Goal: Navigation & Orientation: Find specific page/section

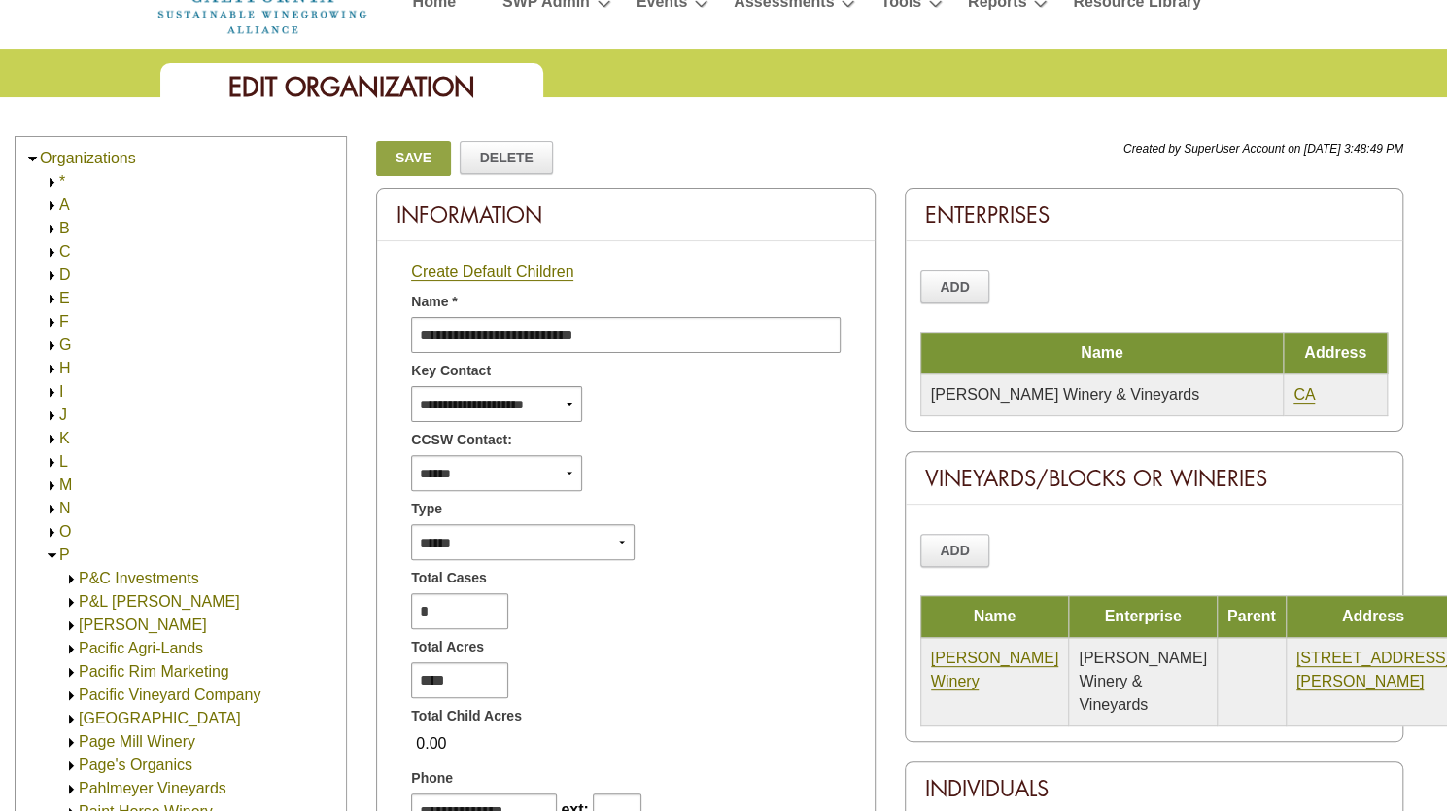
scroll to position [1621, 0]
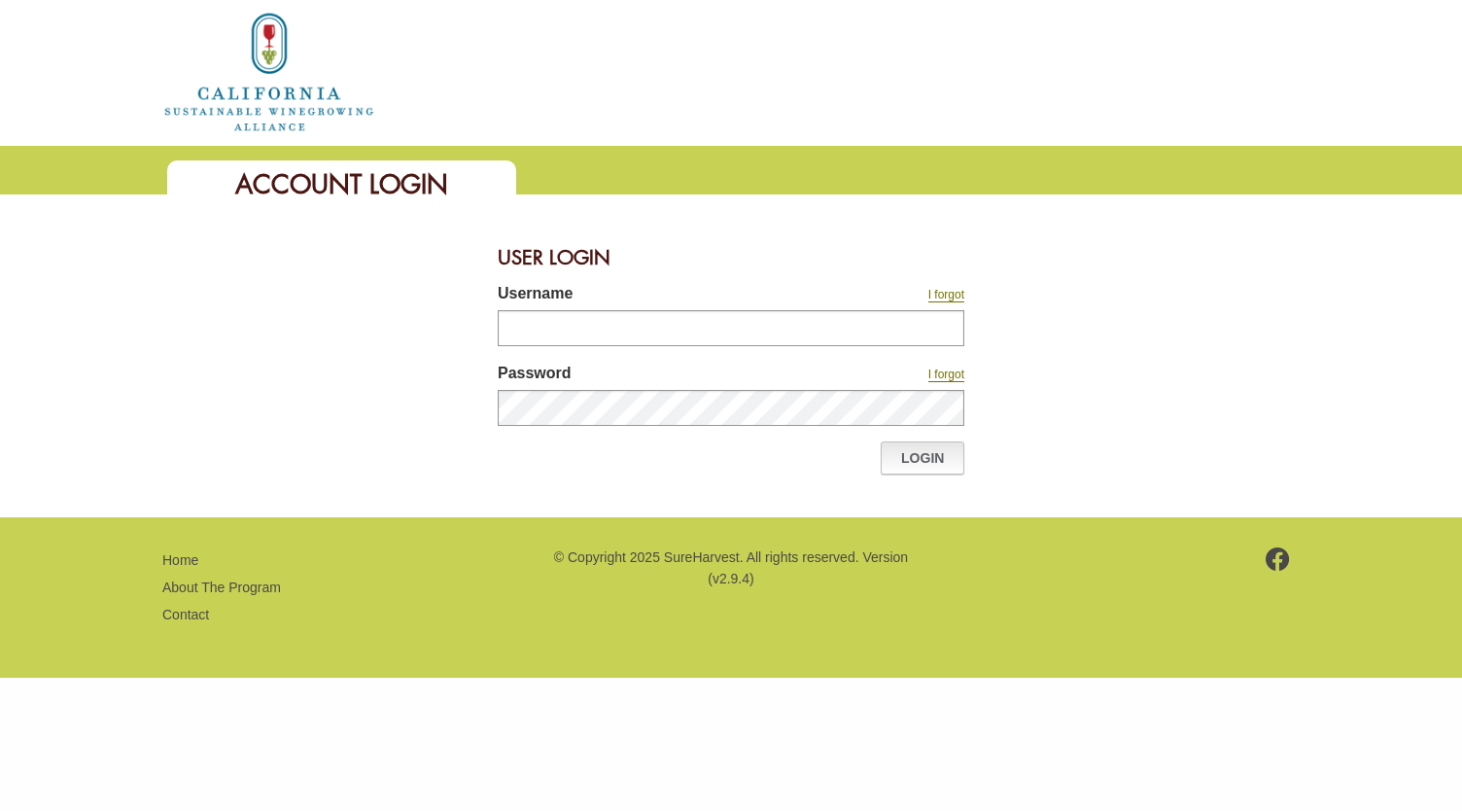
type input "**********"
click at [942, 464] on link "Login" at bounding box center [923, 457] width 84 height 33
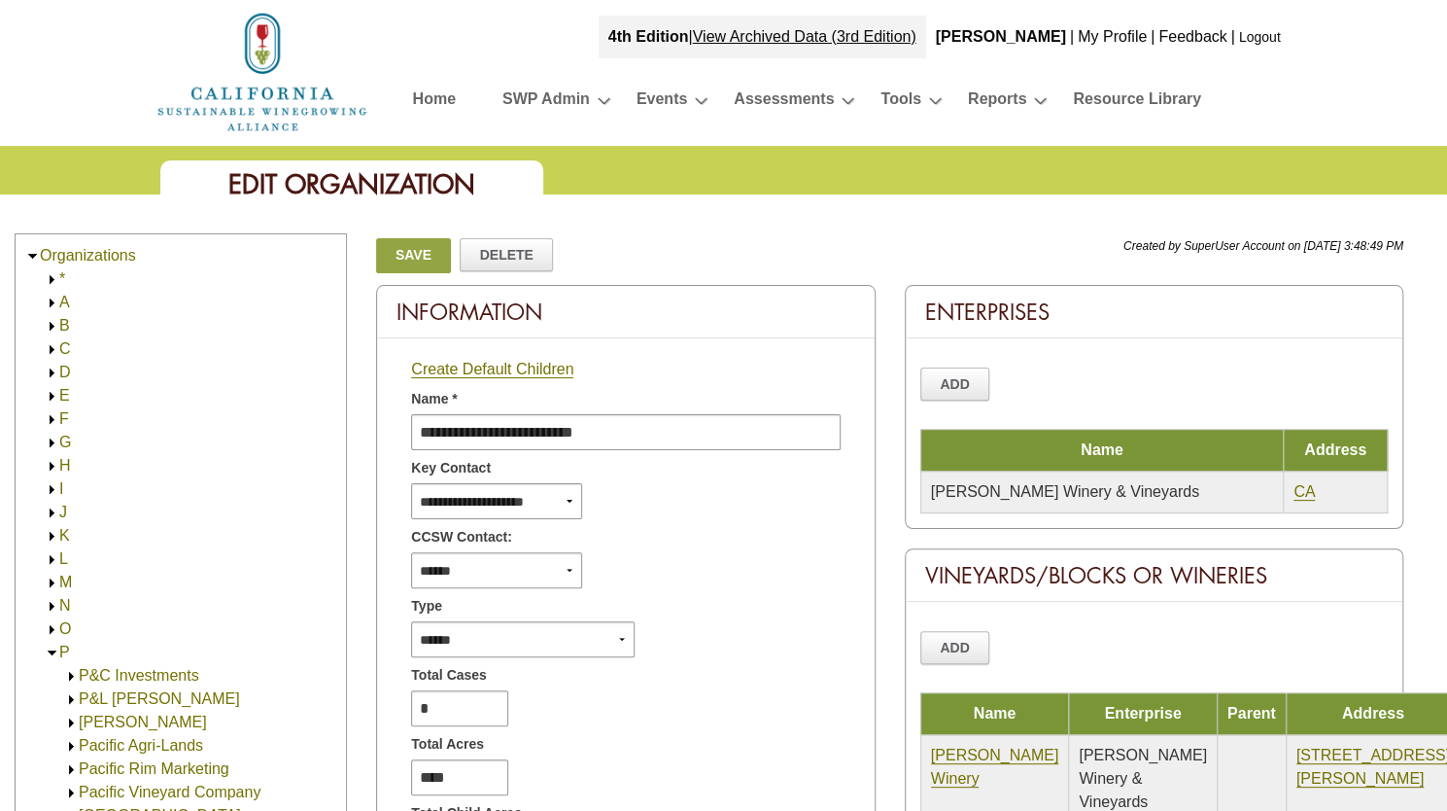
click at [60, 349] on link "C" at bounding box center [65, 348] width 12 height 17
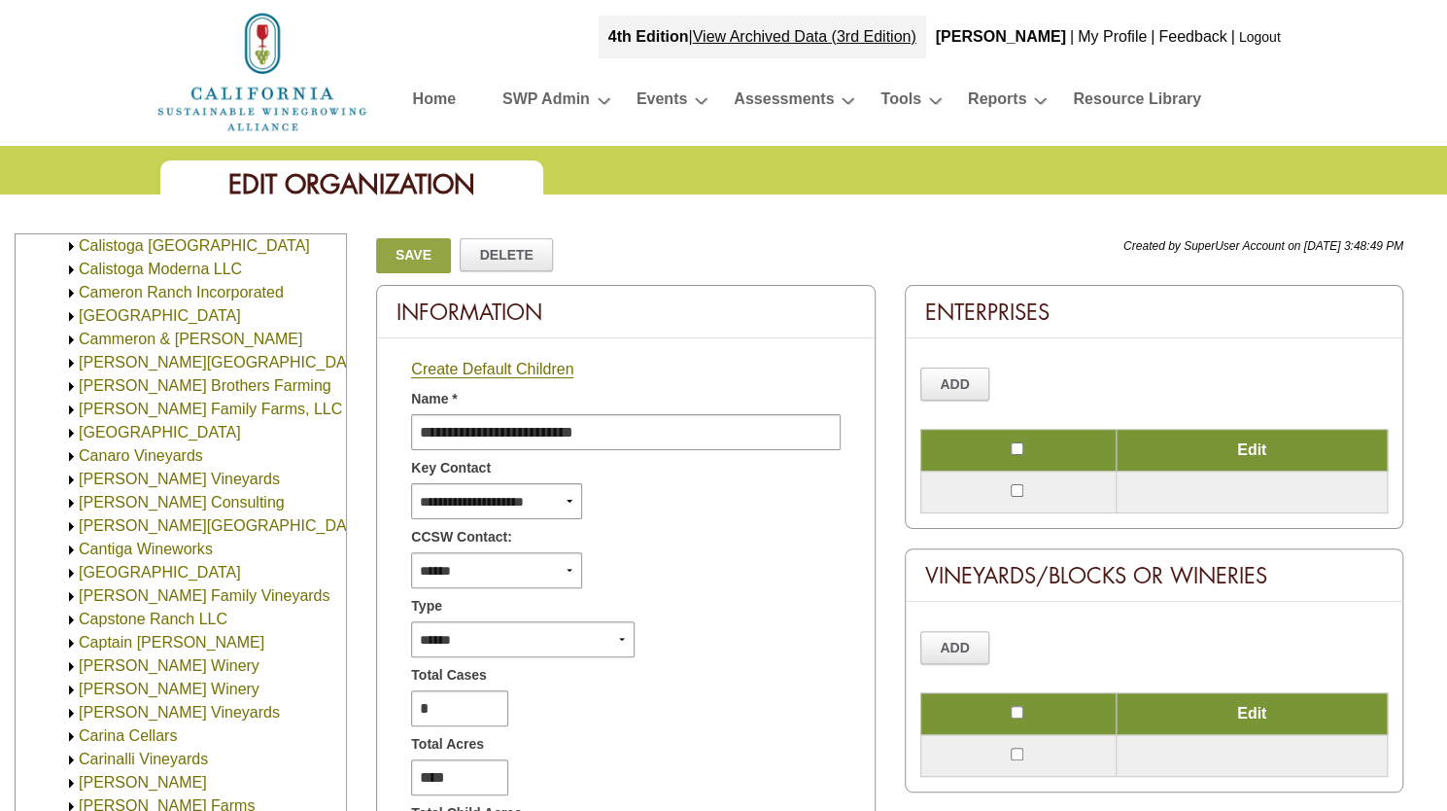
scroll to position [688, 0]
click at [256, 287] on link "Cameron Ranch Incorporated" at bounding box center [181, 290] width 205 height 17
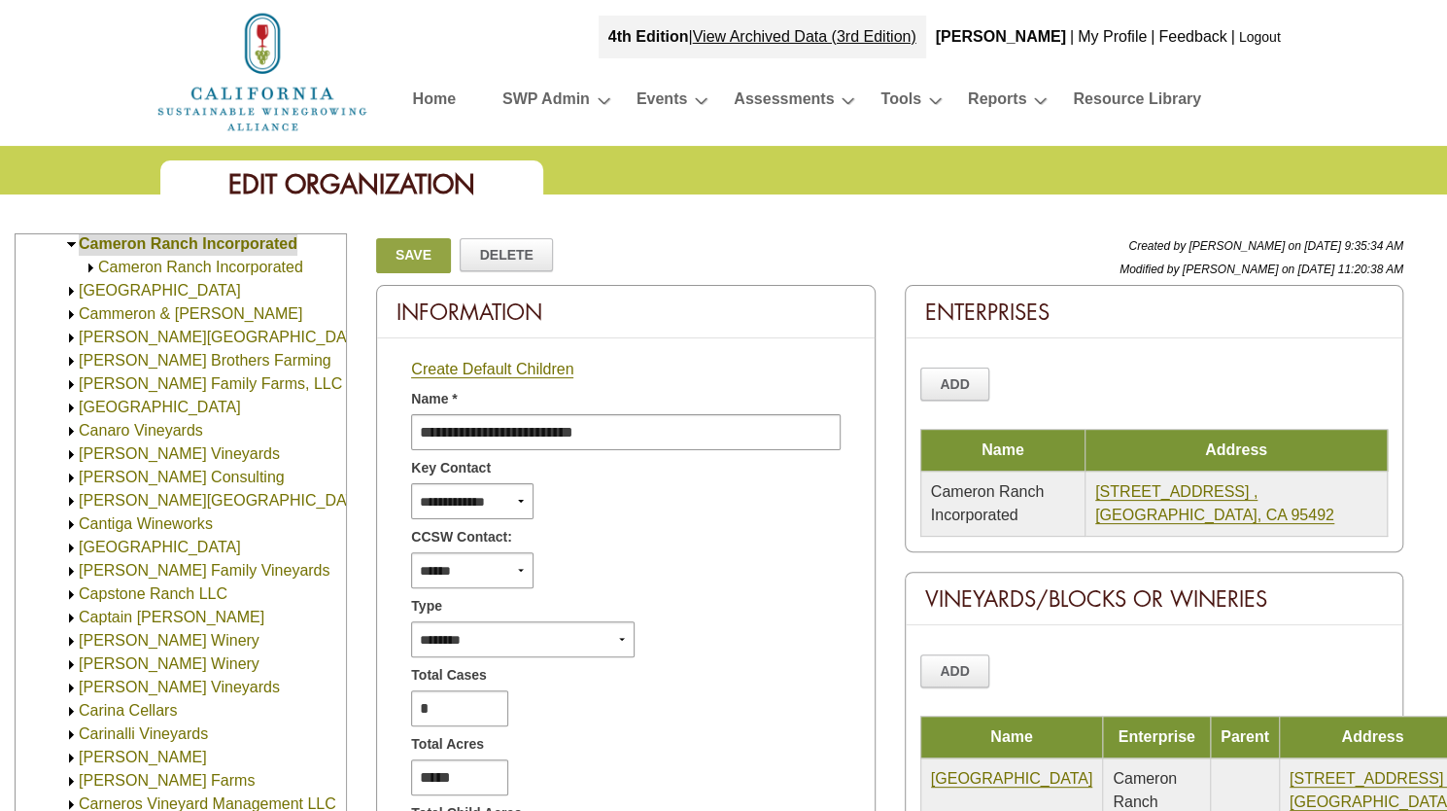
click at [115, 262] on link "Cameron Ranch Incorporated" at bounding box center [200, 267] width 205 height 17
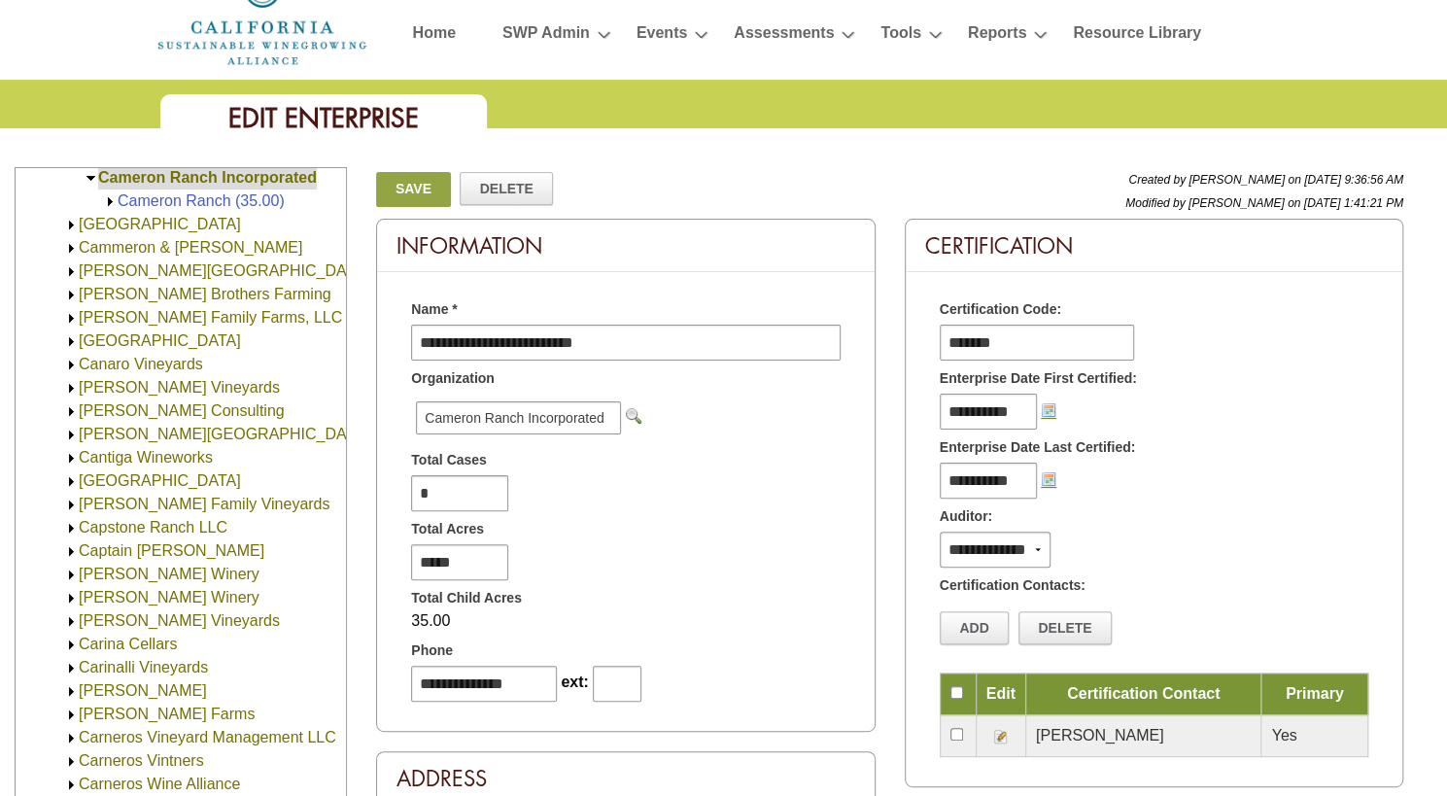
scroll to position [97, 0]
